Goal: Check status: Check status

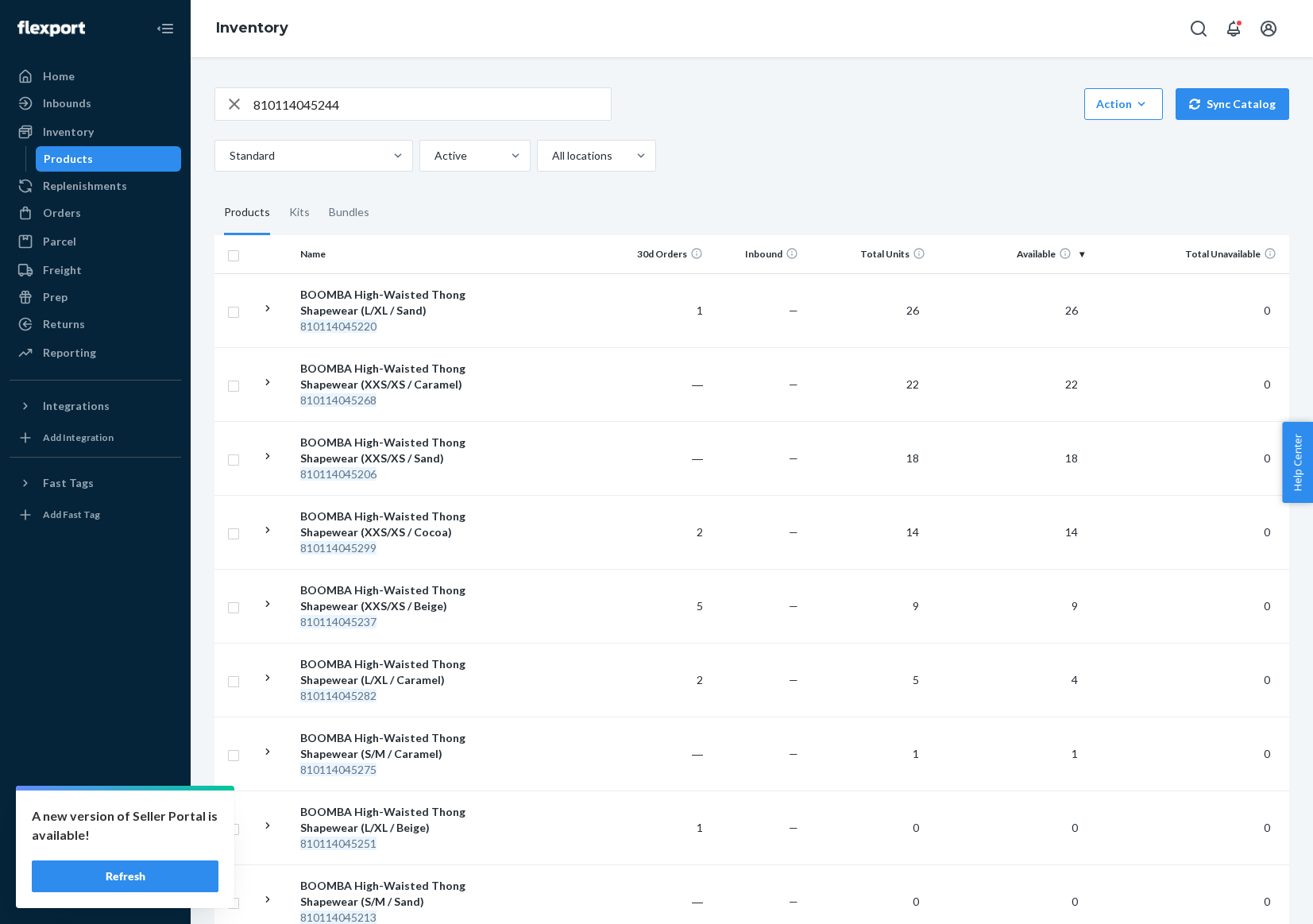
click at [422, 118] on input "810114045244" at bounding box center [432, 104] width 358 height 32
paste input "83"
type input "810114048344"
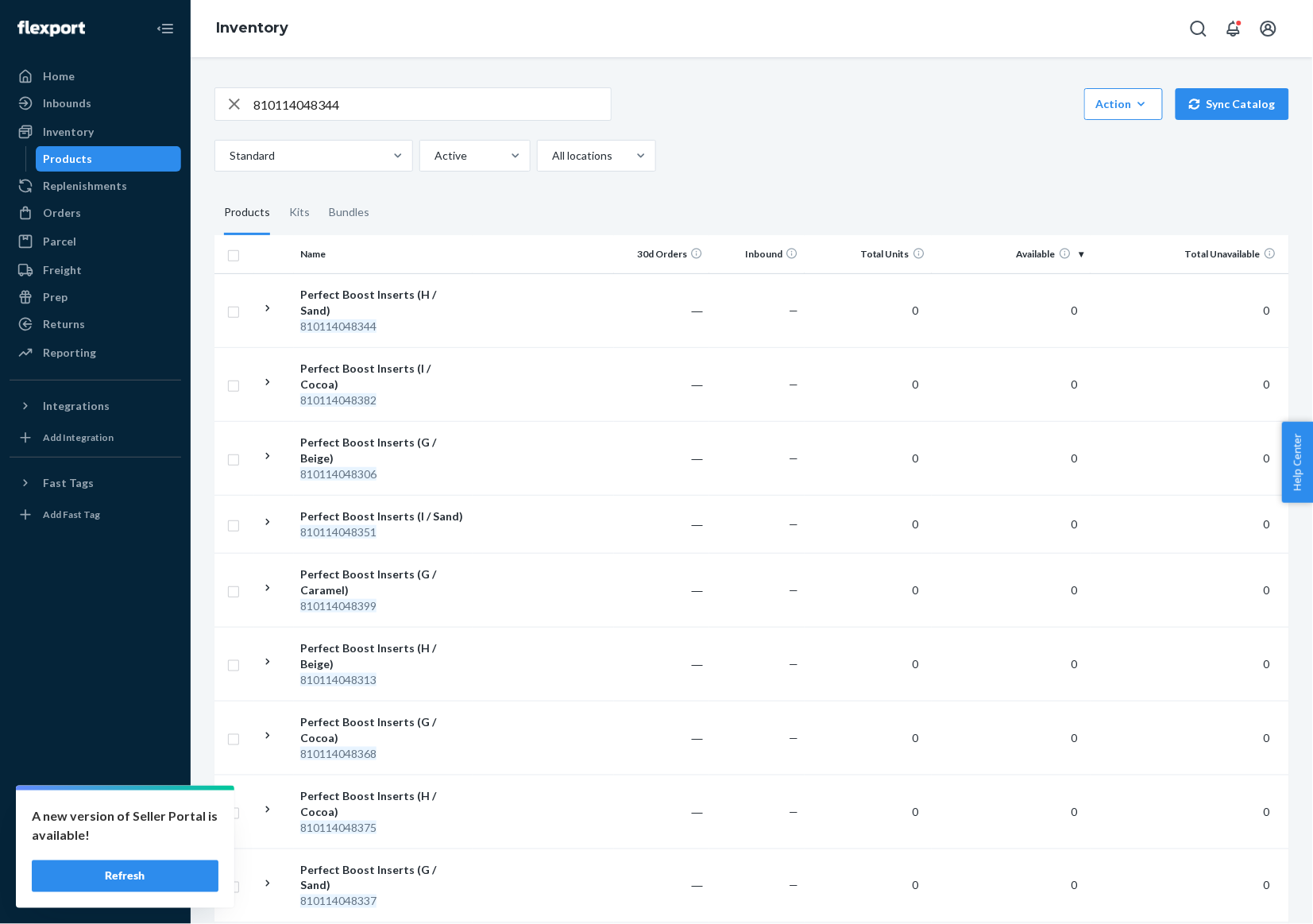
click at [137, 868] on button "Refresh" at bounding box center [125, 876] width 187 height 32
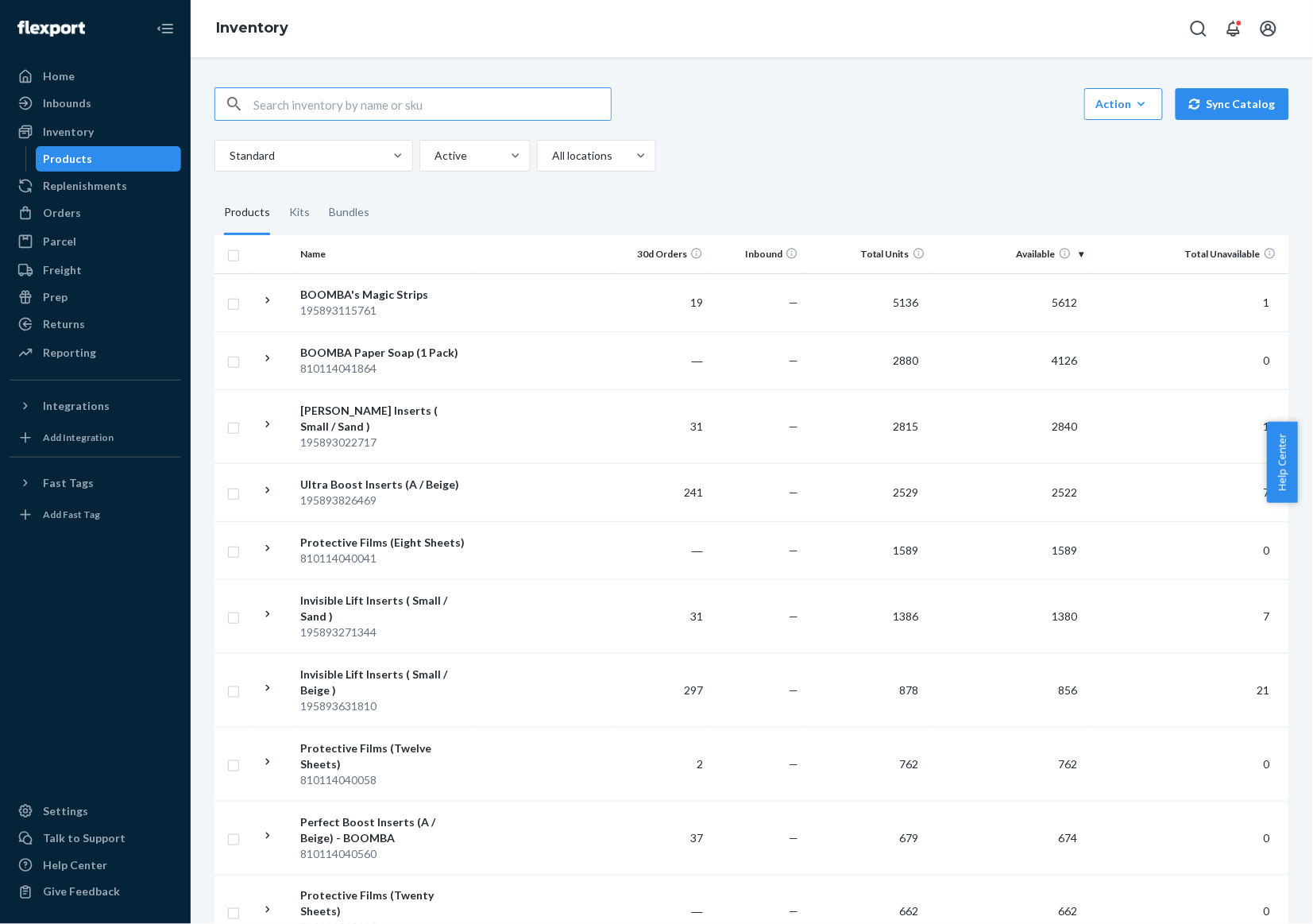
click at [470, 107] on input "text" at bounding box center [432, 104] width 358 height 32
paste input "810114045206"
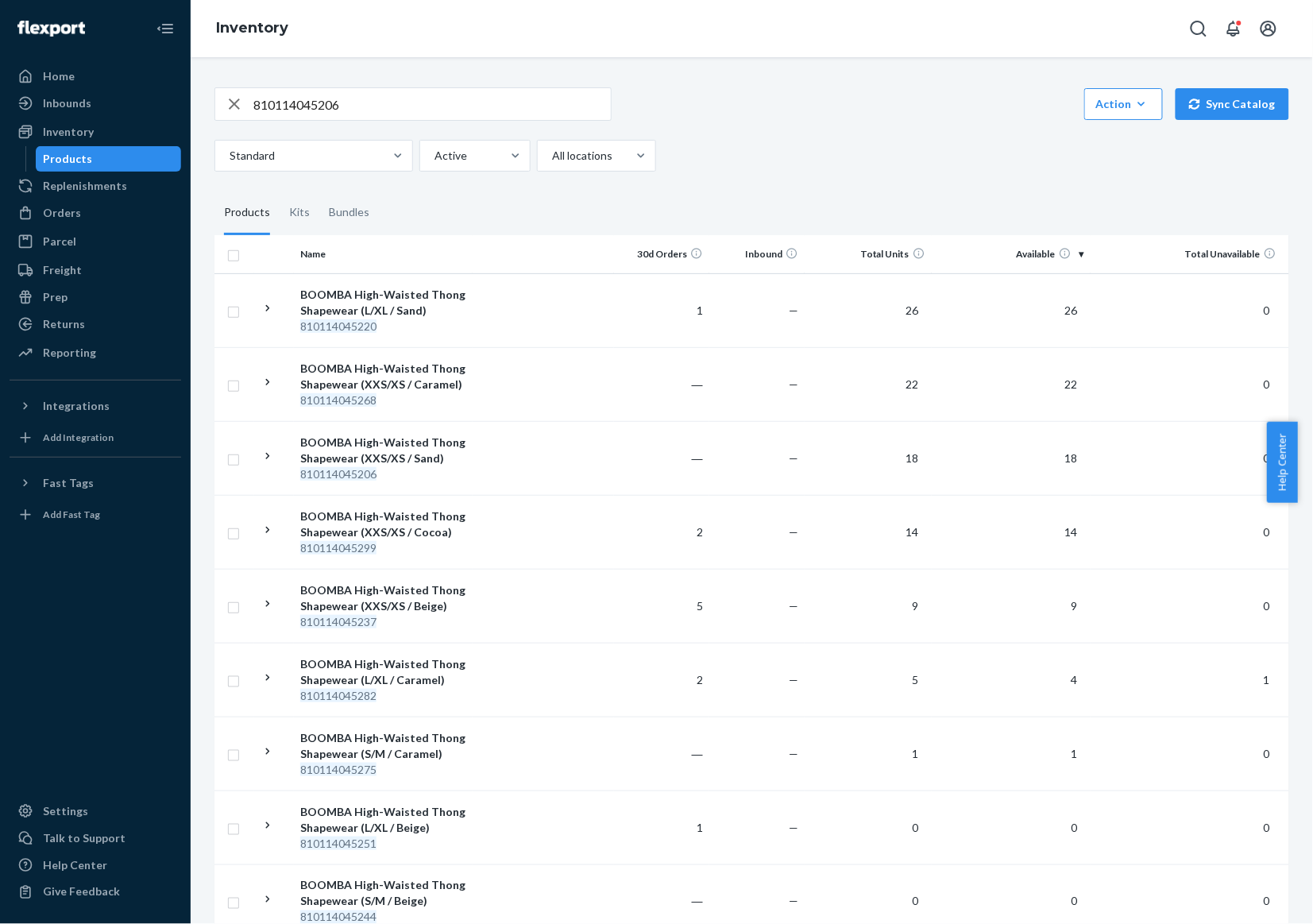
click at [502, 94] on input "810114045206" at bounding box center [432, 104] width 358 height 32
paste input "9877"
type input "810114049877"
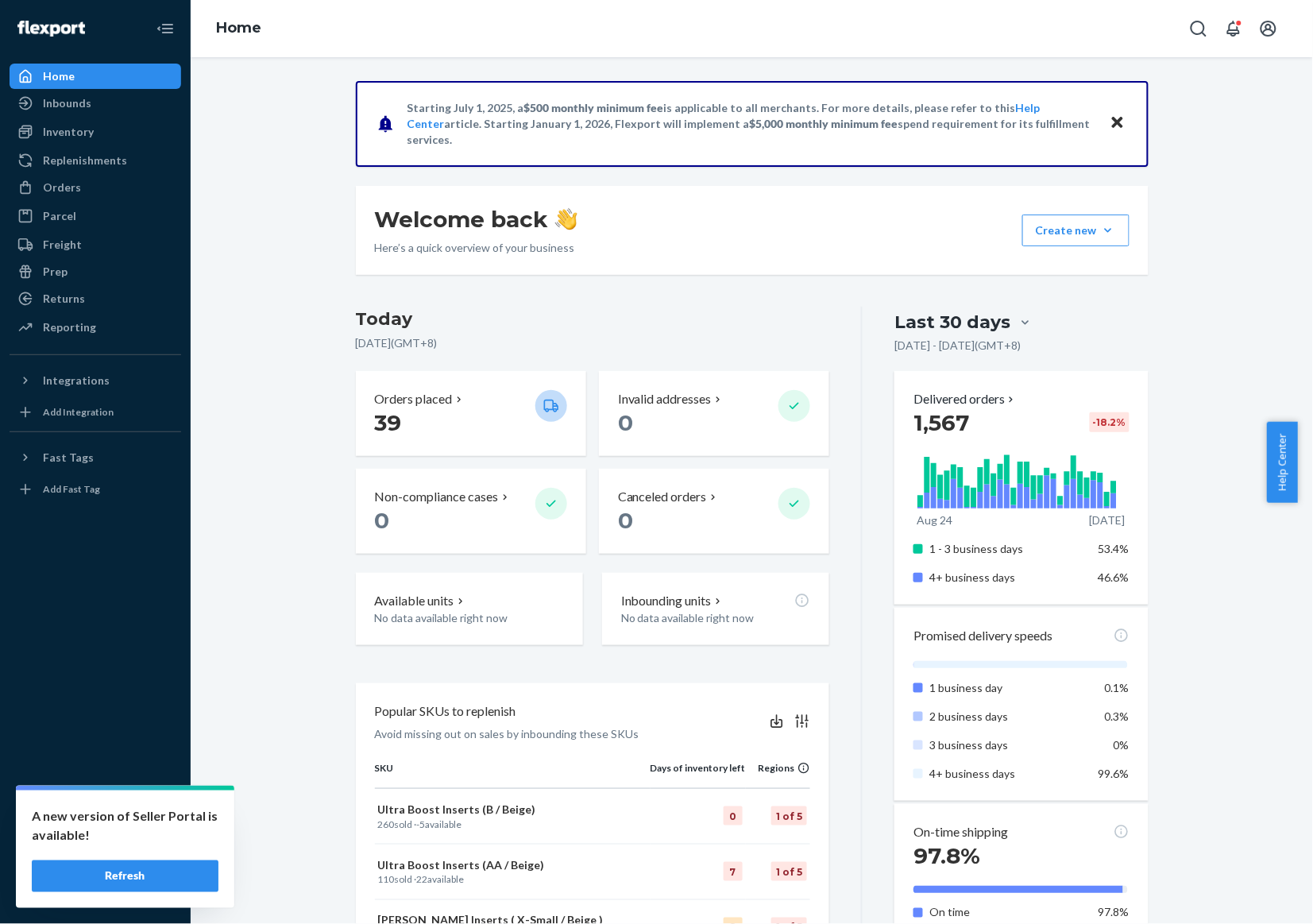
click at [129, 886] on button "Refresh" at bounding box center [125, 876] width 187 height 32
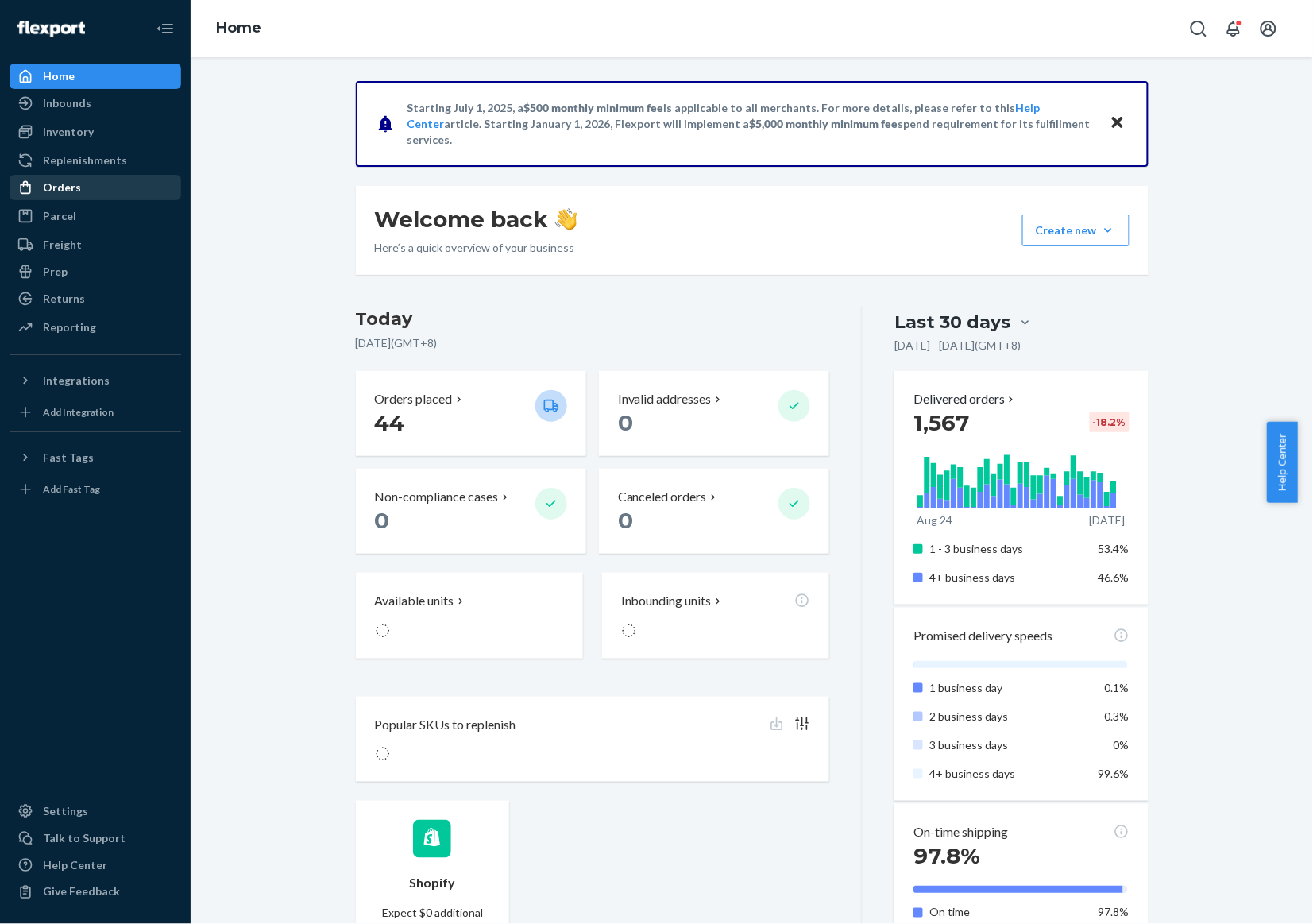
click at [118, 171] on div "Replenishments" at bounding box center [96, 160] width 168 height 22
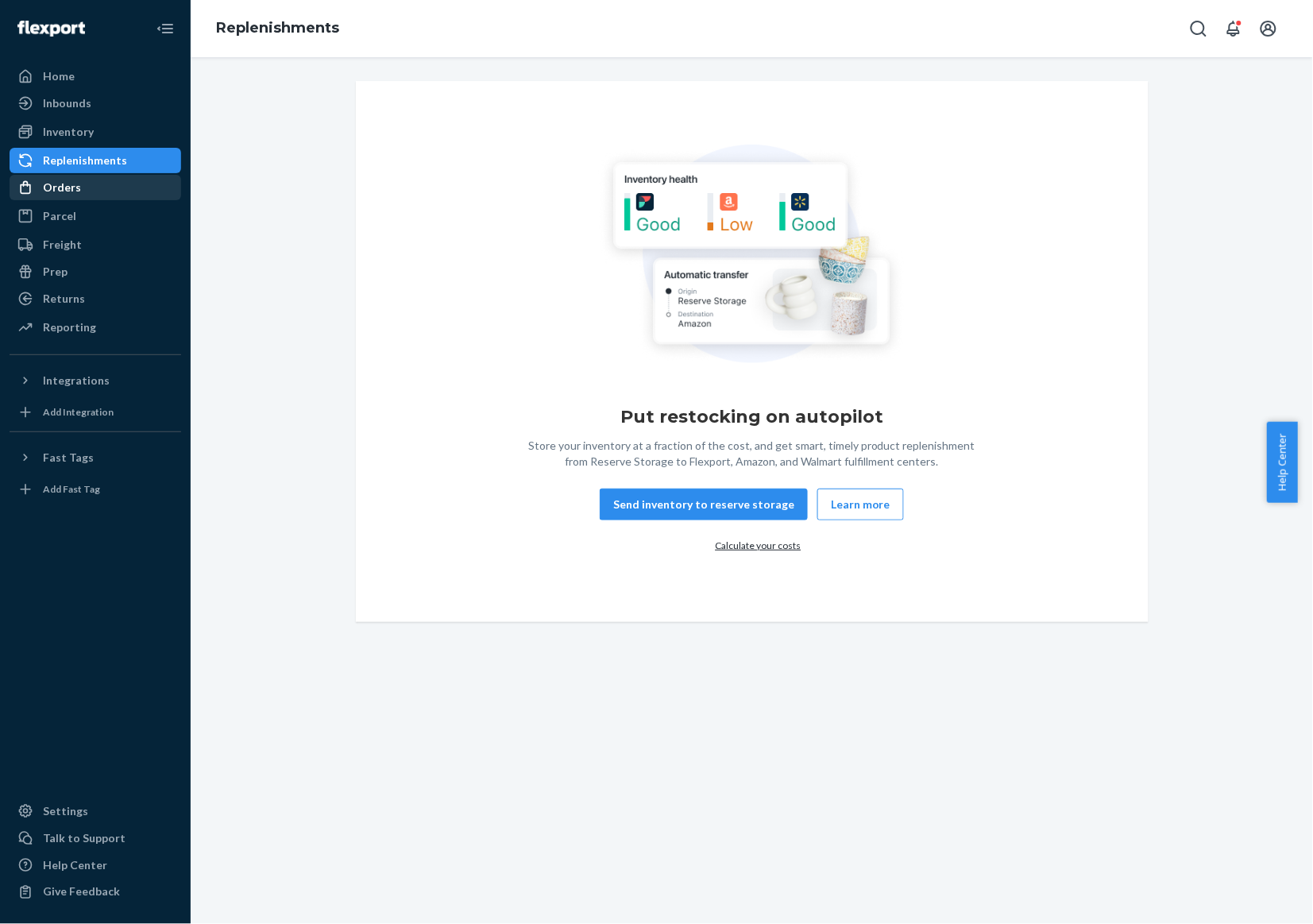
click at [104, 183] on div "Orders" at bounding box center [96, 187] width 168 height 22
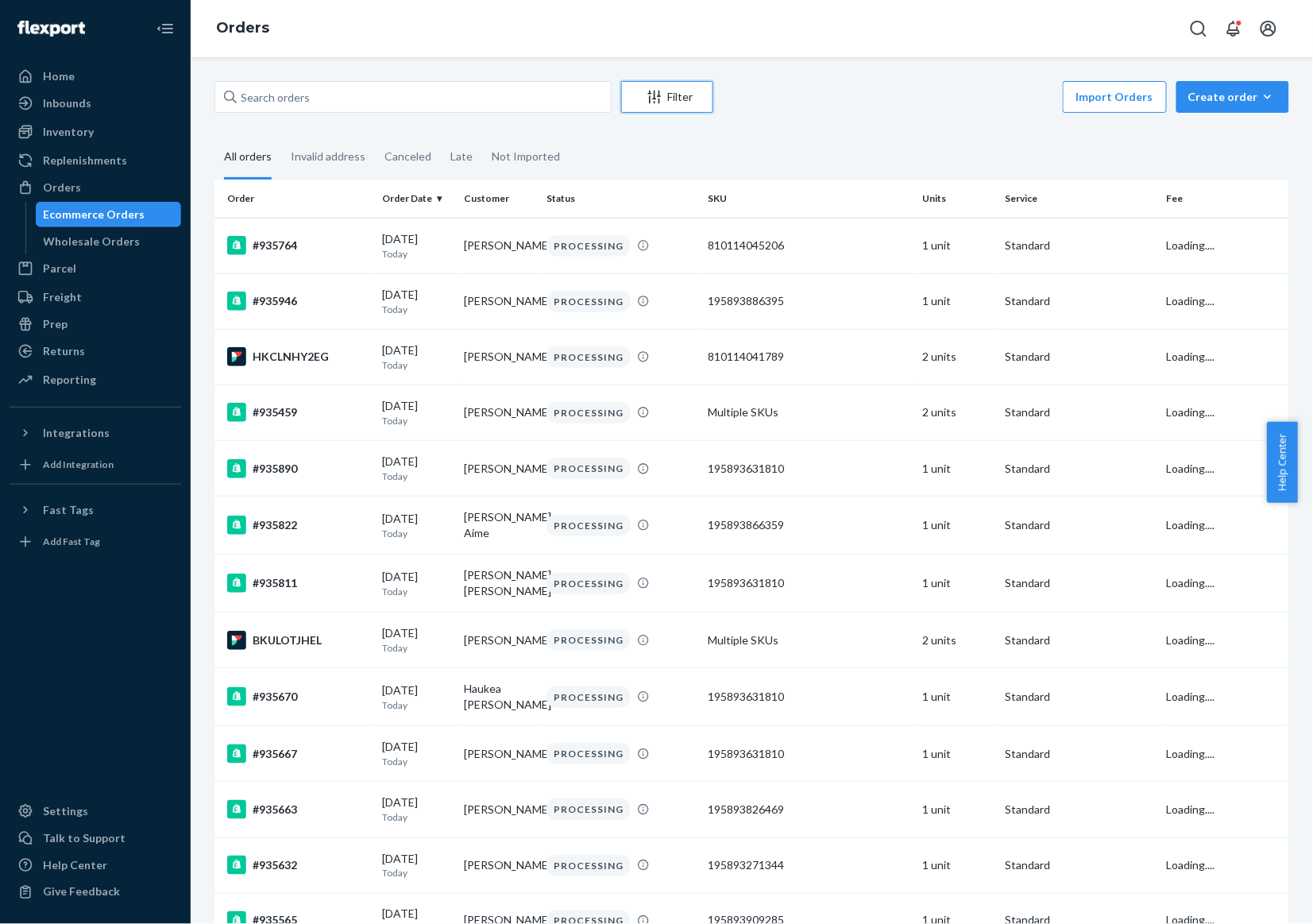
click at [658, 85] on button "Filter" at bounding box center [668, 97] width 92 height 32
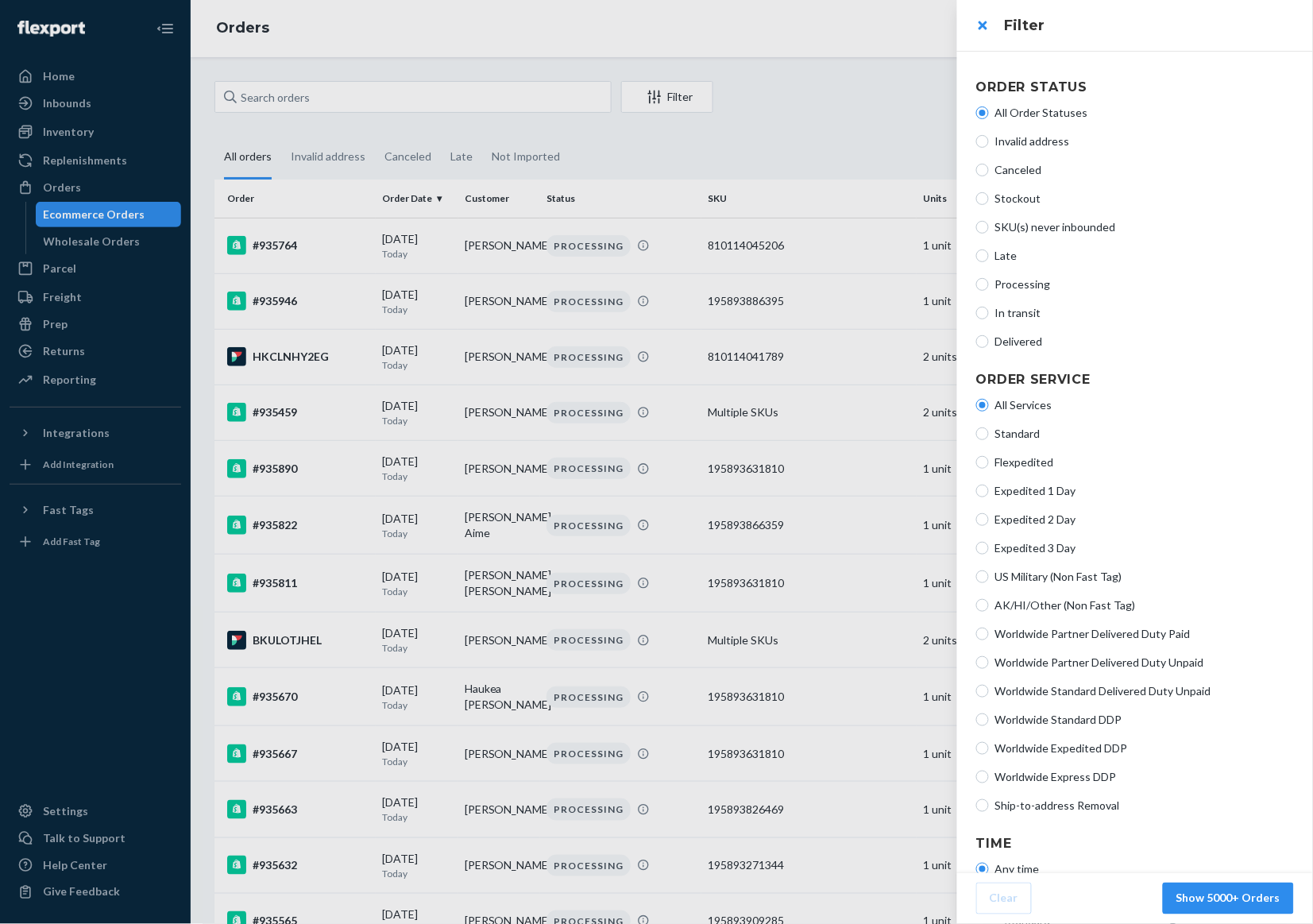
click at [1009, 286] on span "Processing" at bounding box center [1144, 284] width 298 height 16
click at [989, 286] on input "Processing" at bounding box center [983, 284] width 12 height 12
radio input "true"
radio input "false"
click at [1009, 427] on span "Standard" at bounding box center [1144, 434] width 298 height 16
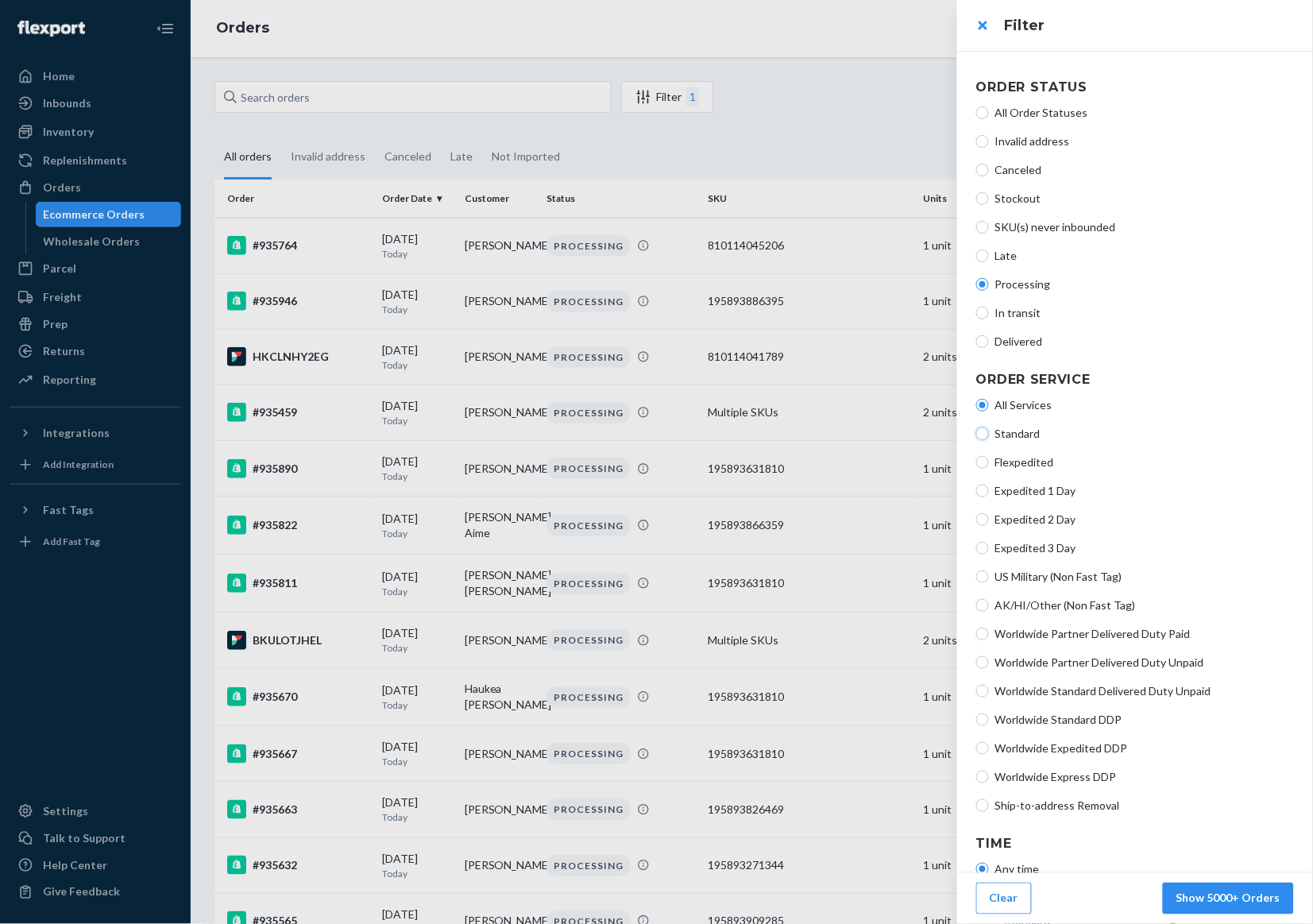
click at [989, 427] on input "Standard" at bounding box center [983, 434] width 12 height 12
radio input "true"
radio input "false"
click at [1225, 897] on button "Show 62 Orders" at bounding box center [1239, 898] width 112 height 32
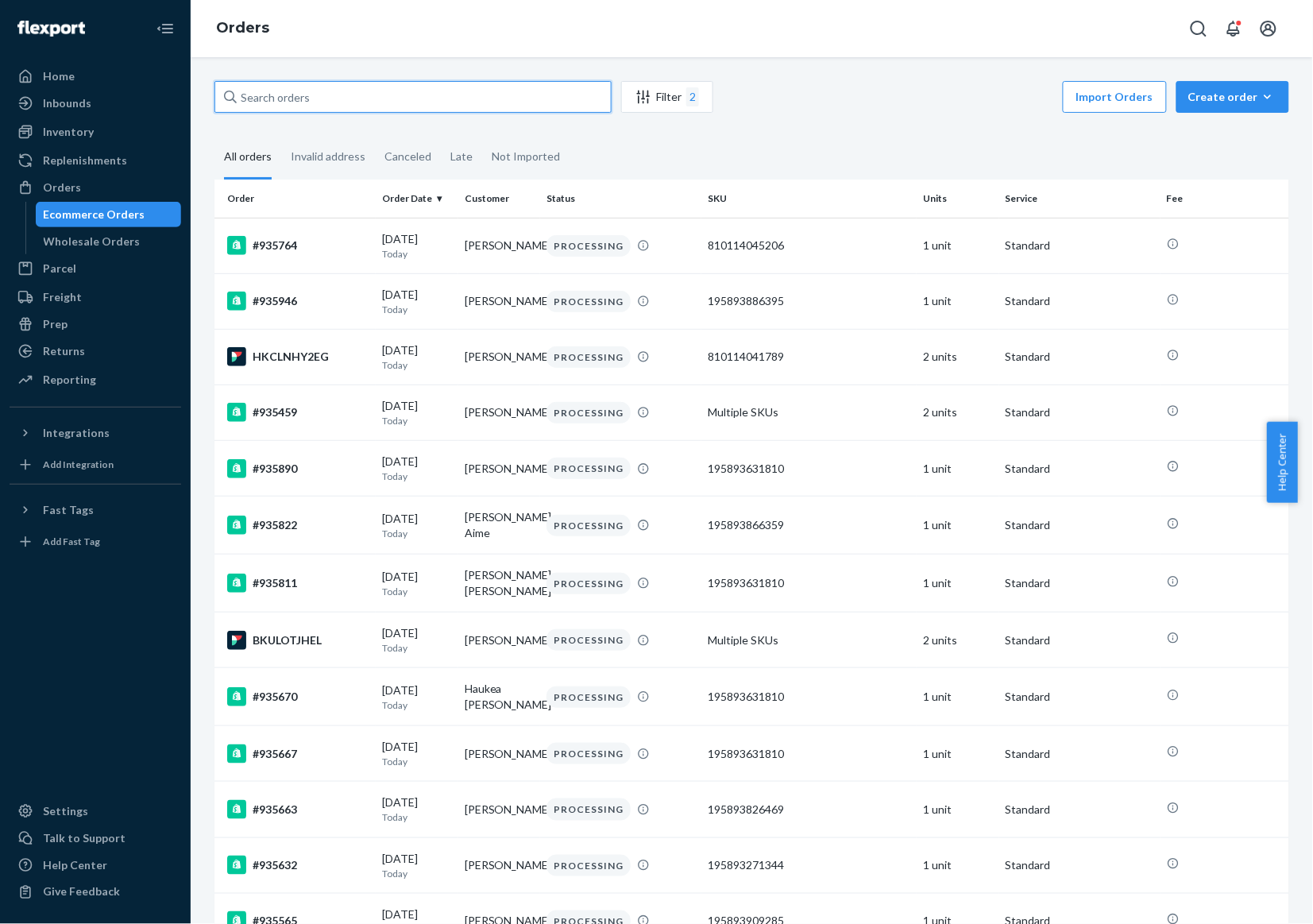
click at [465, 104] on input "text" at bounding box center [413, 97] width 398 height 32
paste input "935459"
type input "935459"
click at [477, 89] on input "text" at bounding box center [413, 97] width 398 height 32
paste input "935764"
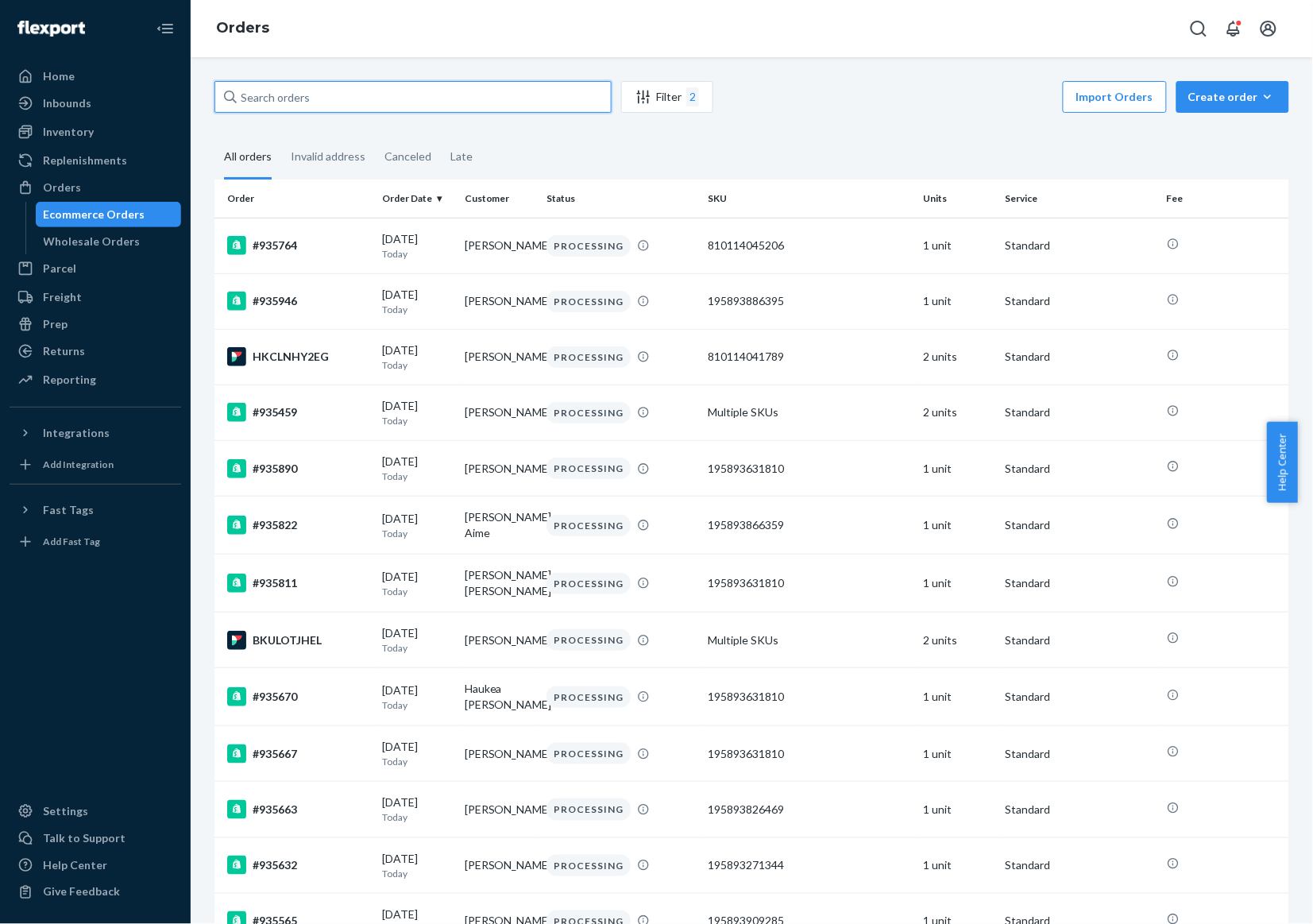
type input "935764"
click at [503, 108] on input "text" at bounding box center [413, 97] width 398 height 32
paste input "935958"
type input "935958"
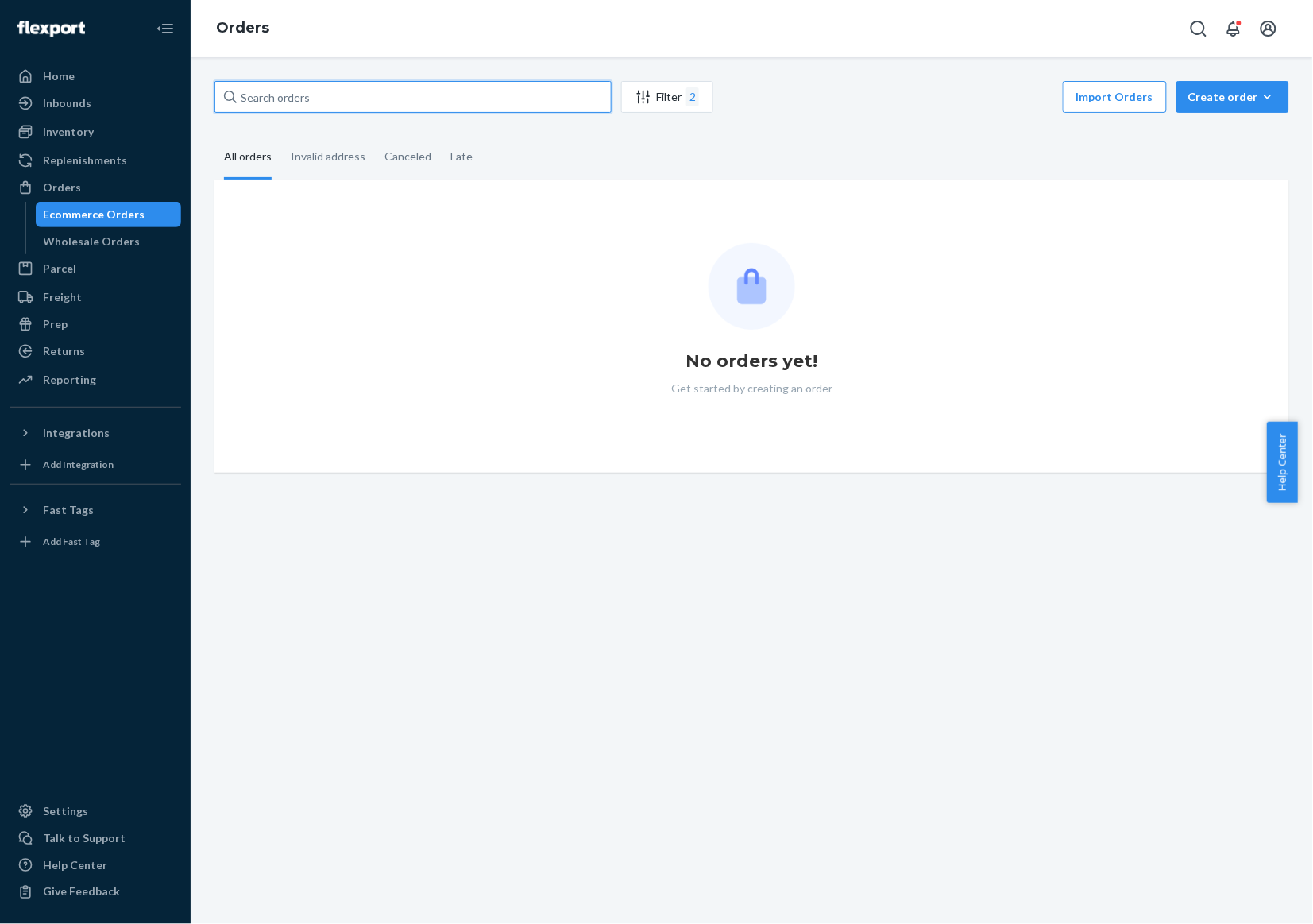
paste input "935958"
type input "935958"
paste input "935958"
type input "935958"
drag, startPoint x: 935, startPoint y: 709, endPoint x: 920, endPoint y: 683, distance: 30.0
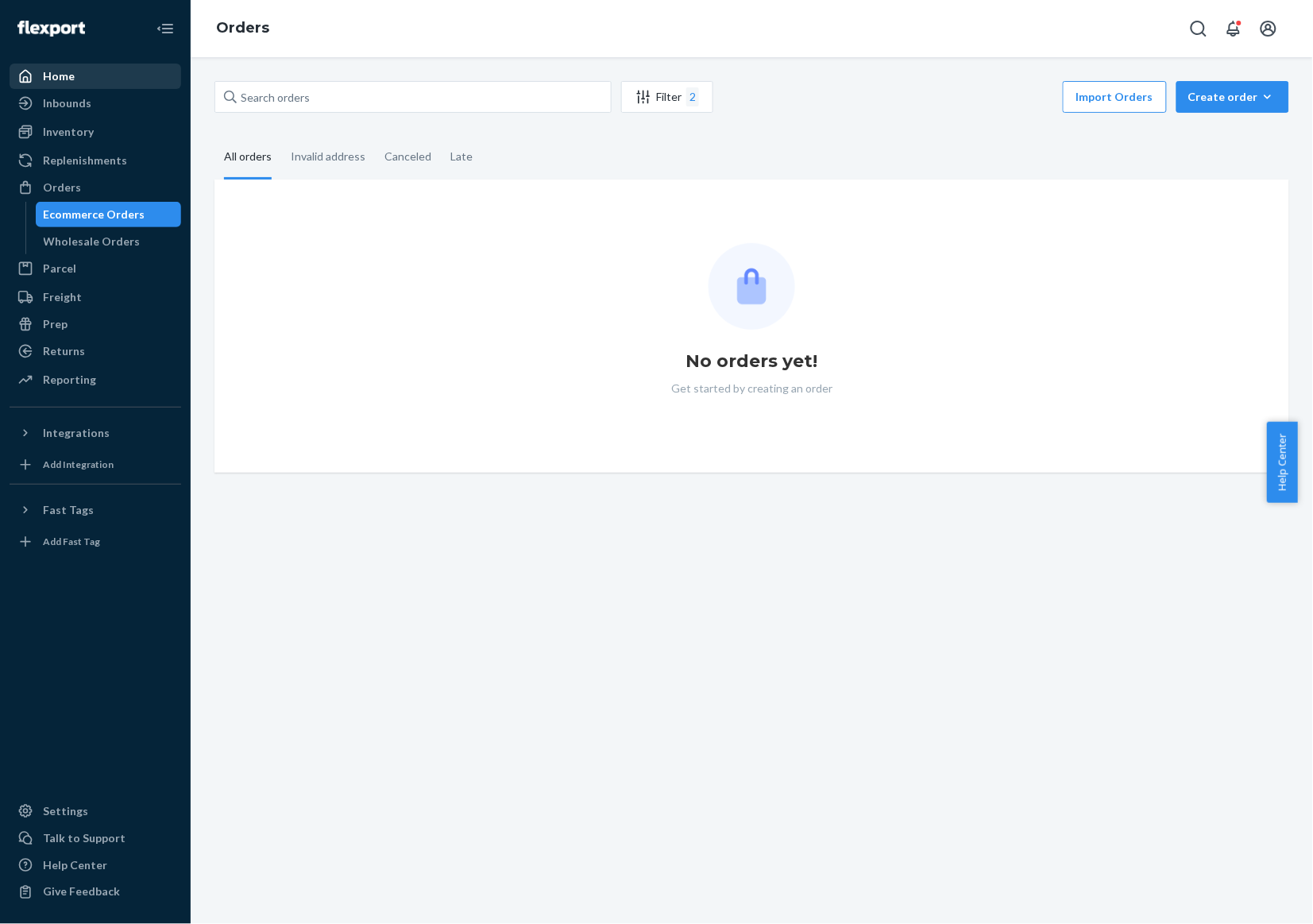
click at [52, 70] on div "Home" at bounding box center [58, 76] width 32 height 16
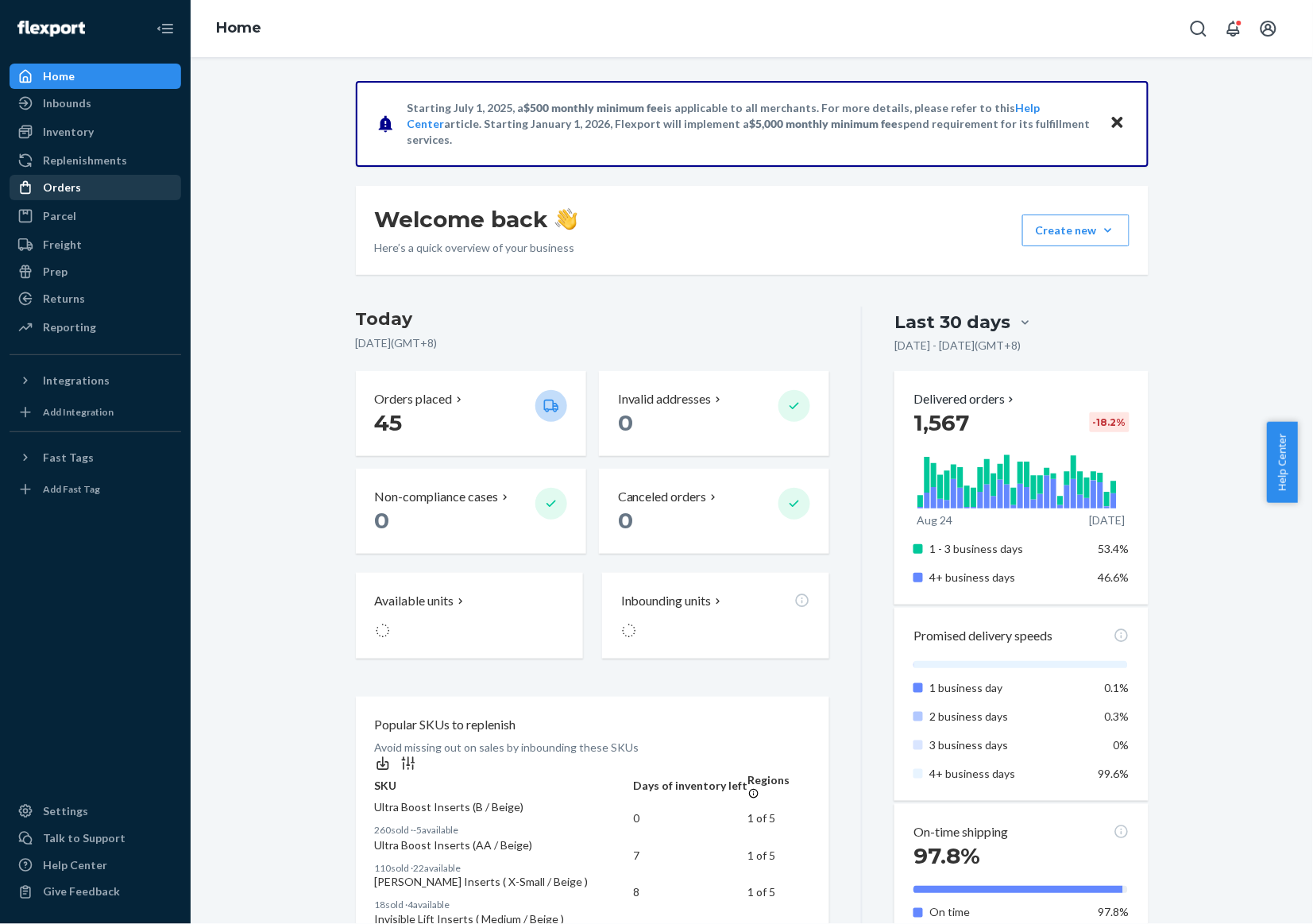
click at [141, 189] on div "Orders" at bounding box center [96, 187] width 168 height 22
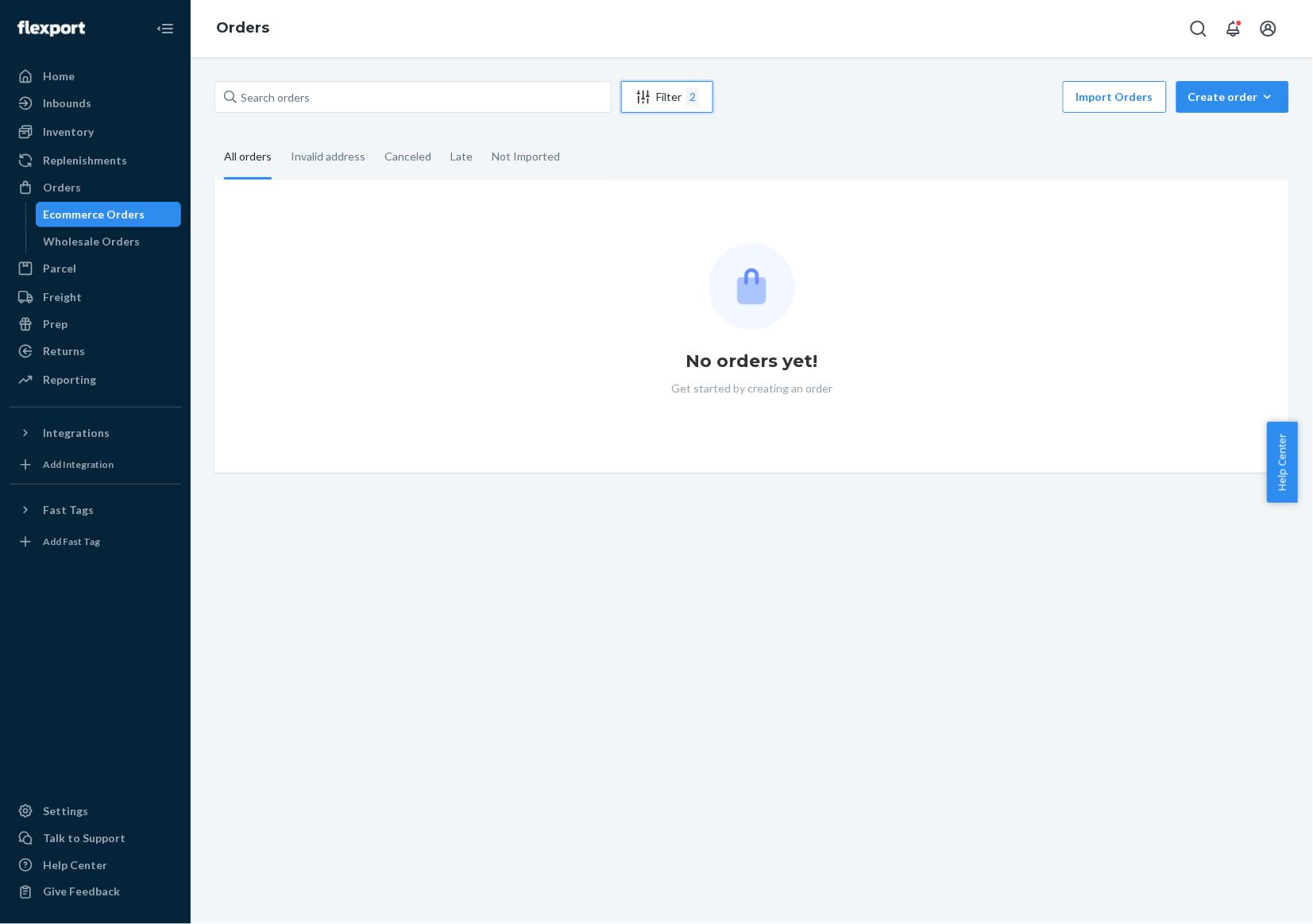
click at [697, 104] on div "2" at bounding box center [692, 97] width 12 height 19
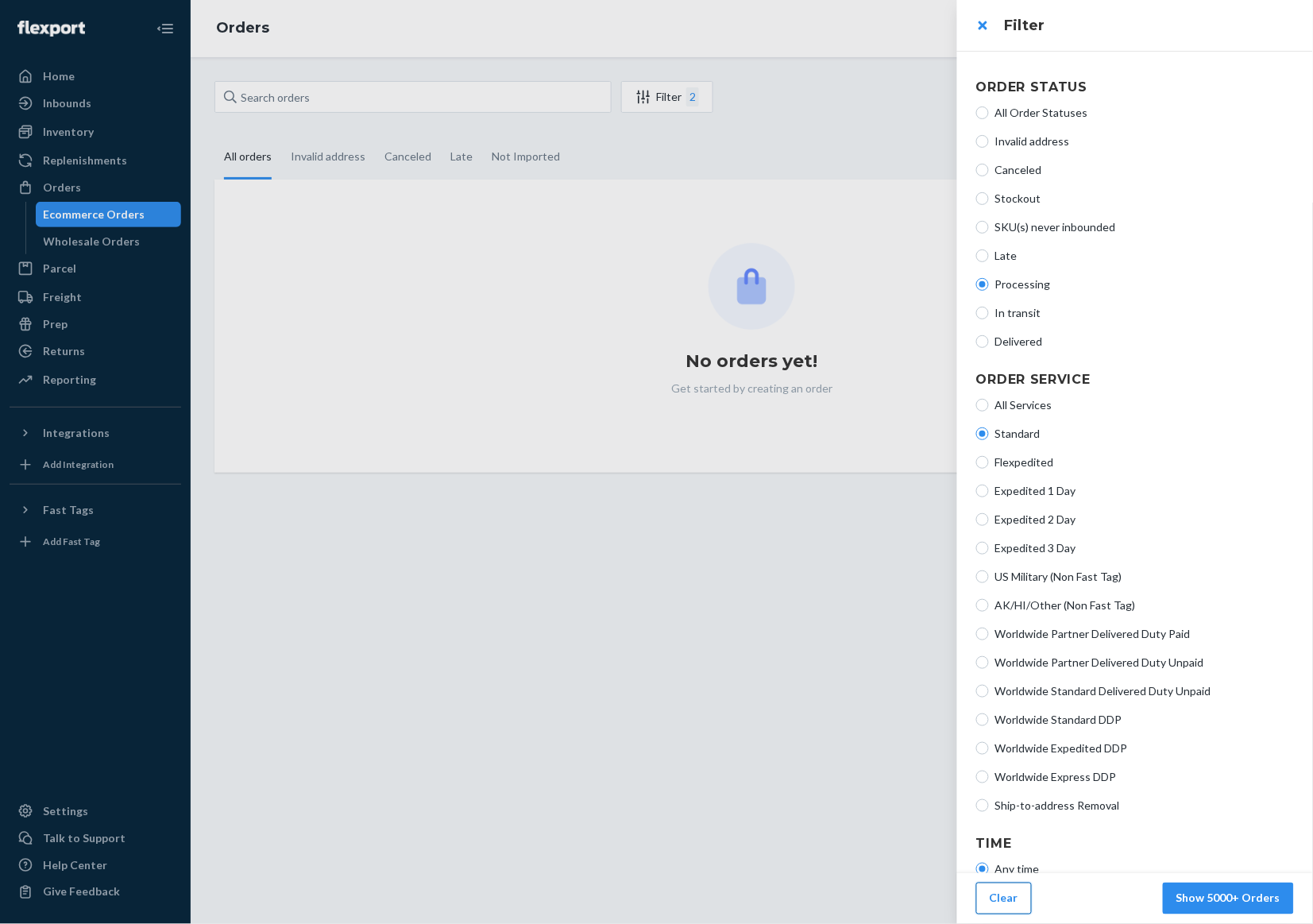
drag, startPoint x: 998, startPoint y: 918, endPoint x: 1006, endPoint y: 906, distance: 14.4
click at [1005, 910] on footer "Clear Show 5000+ Orders" at bounding box center [1135, 897] width 356 height 50
click at [1019, 894] on button "Clear" at bounding box center [1004, 898] width 56 height 32
click at [390, 104] on div at bounding box center [656, 462] width 1313 height 924
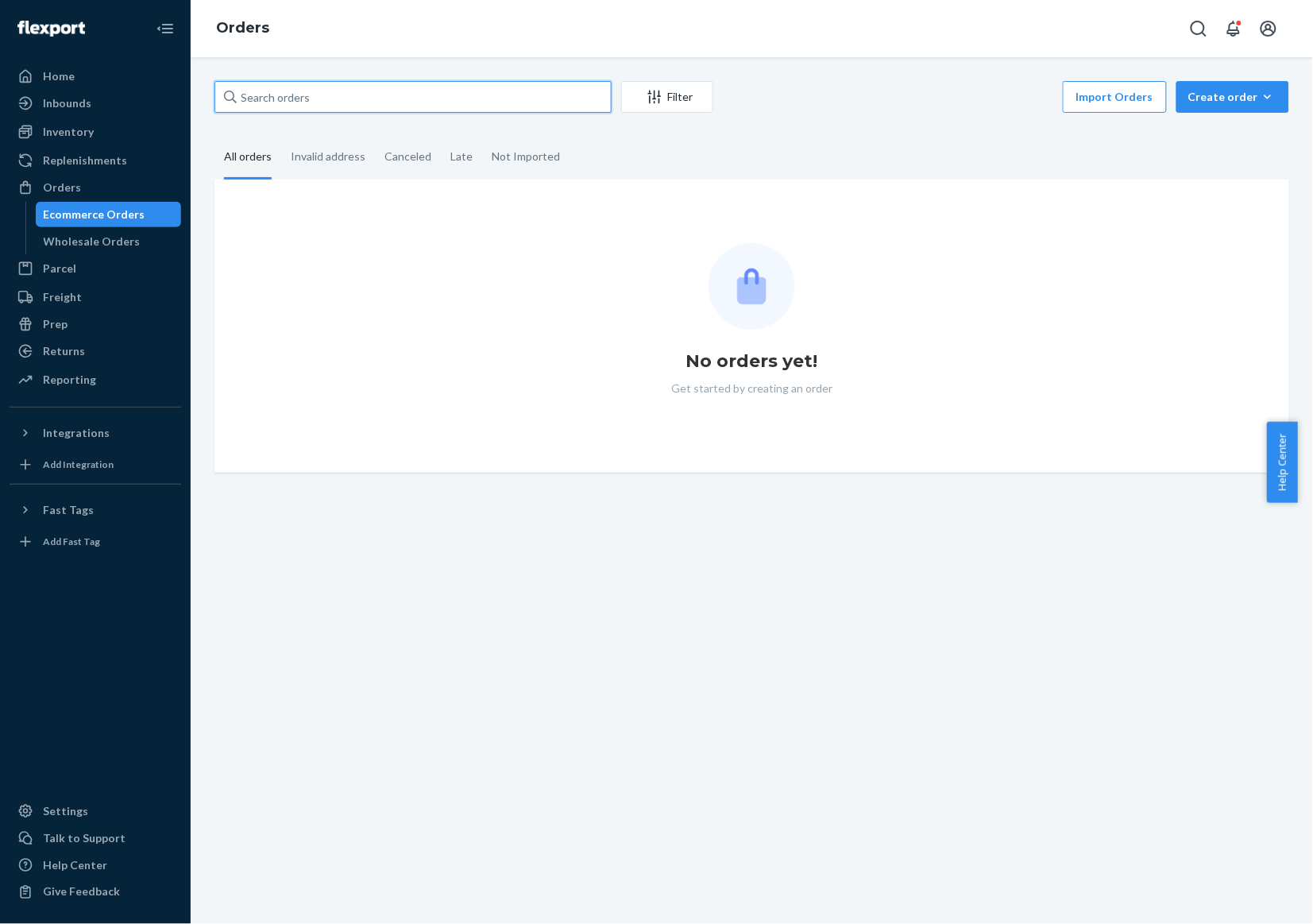
click at [390, 94] on input "text" at bounding box center [413, 97] width 398 height 32
paste input "935958"
type input "935958"
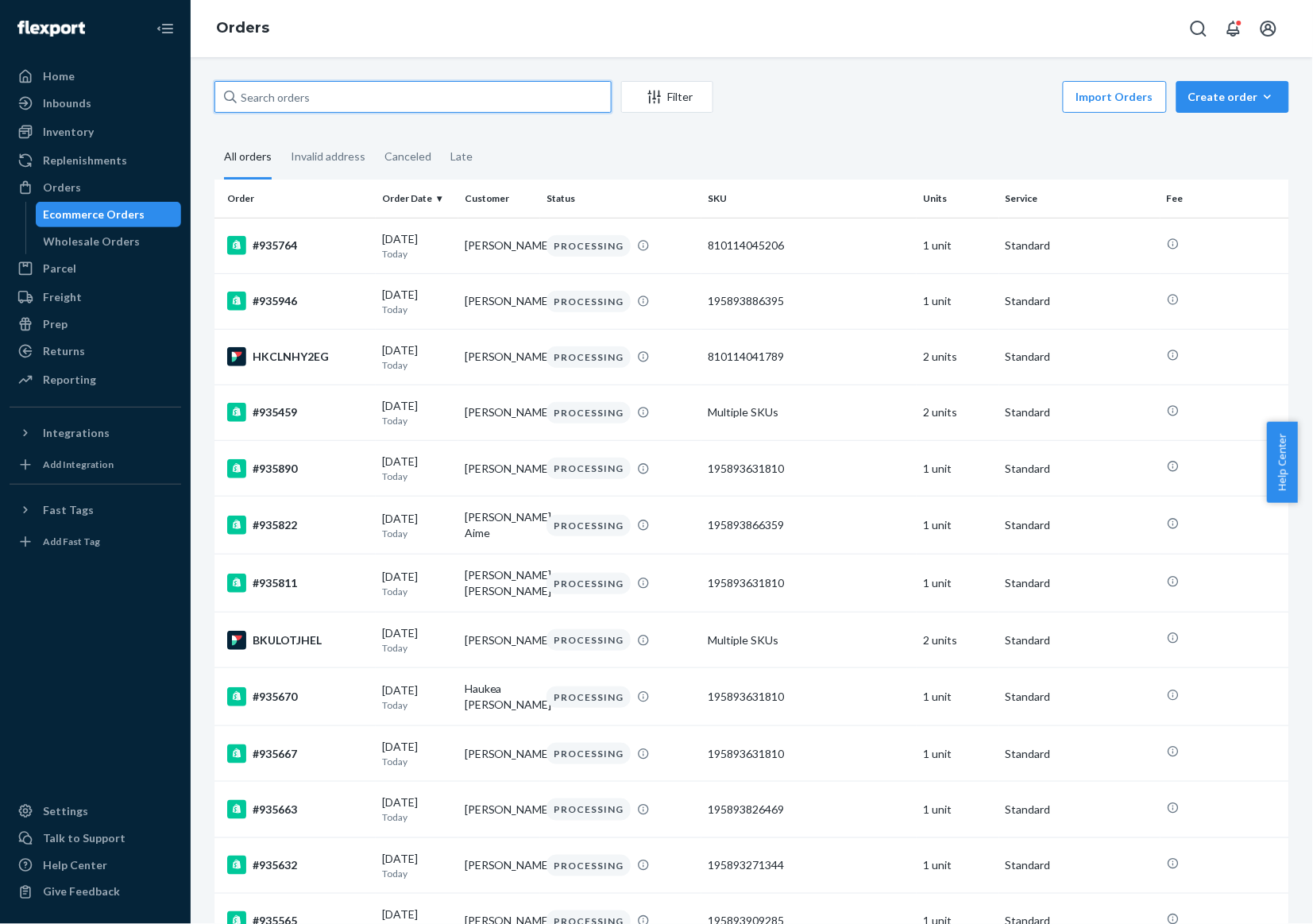
paste input "935958"
type input "935958"
paste input "935958"
type input "935958"
click at [463, 96] on input "text" at bounding box center [413, 97] width 398 height 32
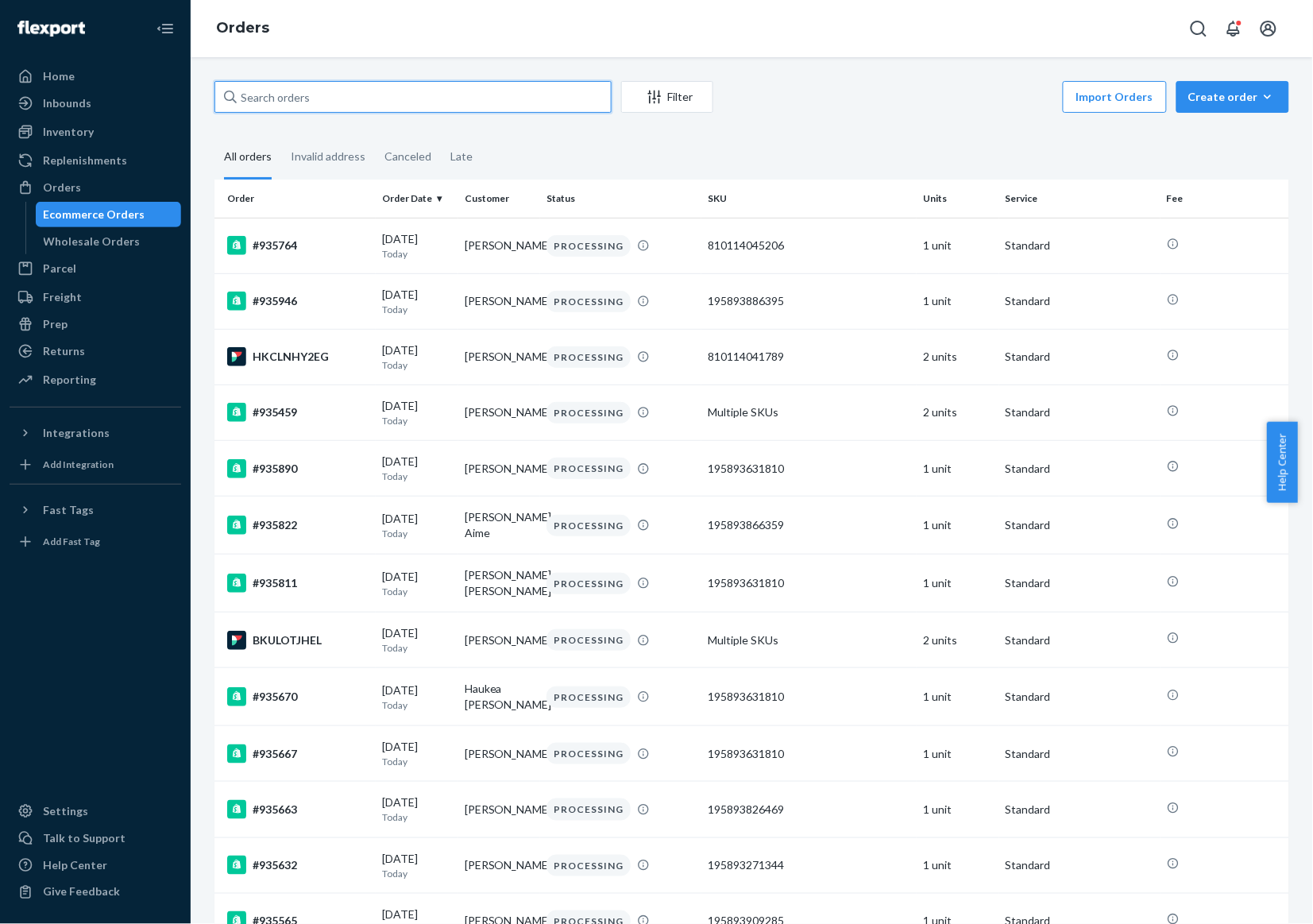
paste input "935958"
type input "935958"
paste input "935958"
type input "935958"
